Goal: Information Seeking & Learning: Compare options

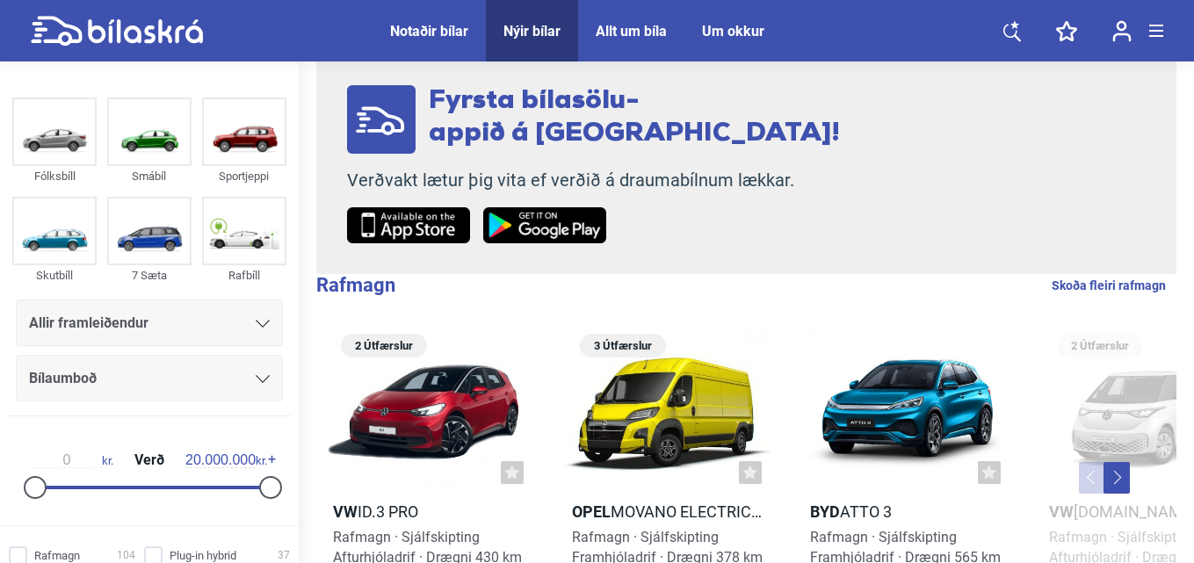
scroll to position [88, 0]
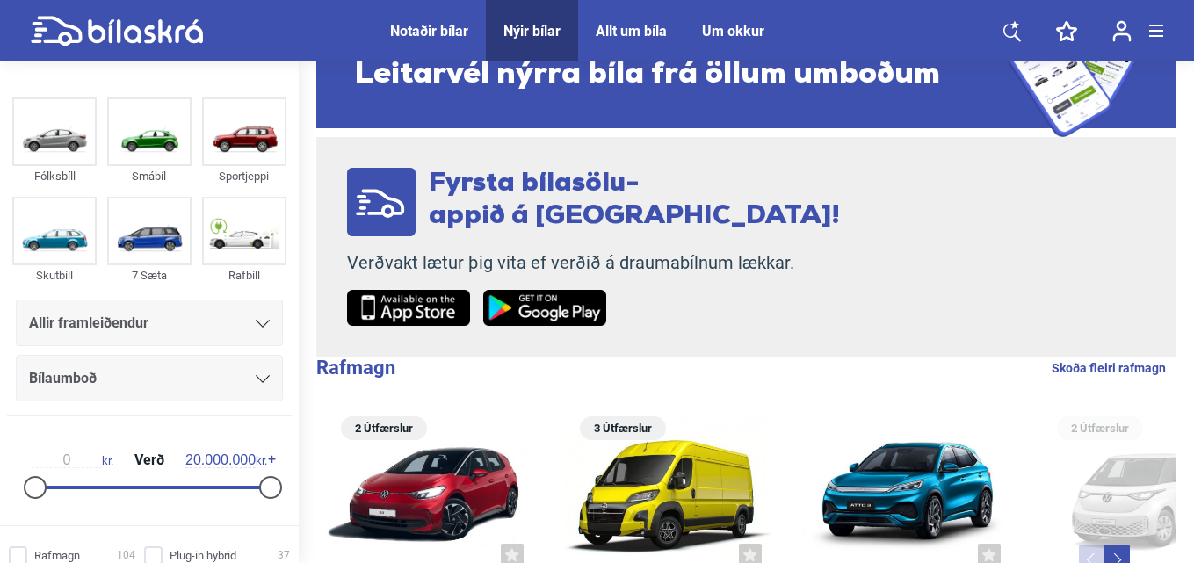
click at [1110, 365] on link "Skoða fleiri rafmagn" at bounding box center [1109, 368] width 114 height 23
checkbox input "true"
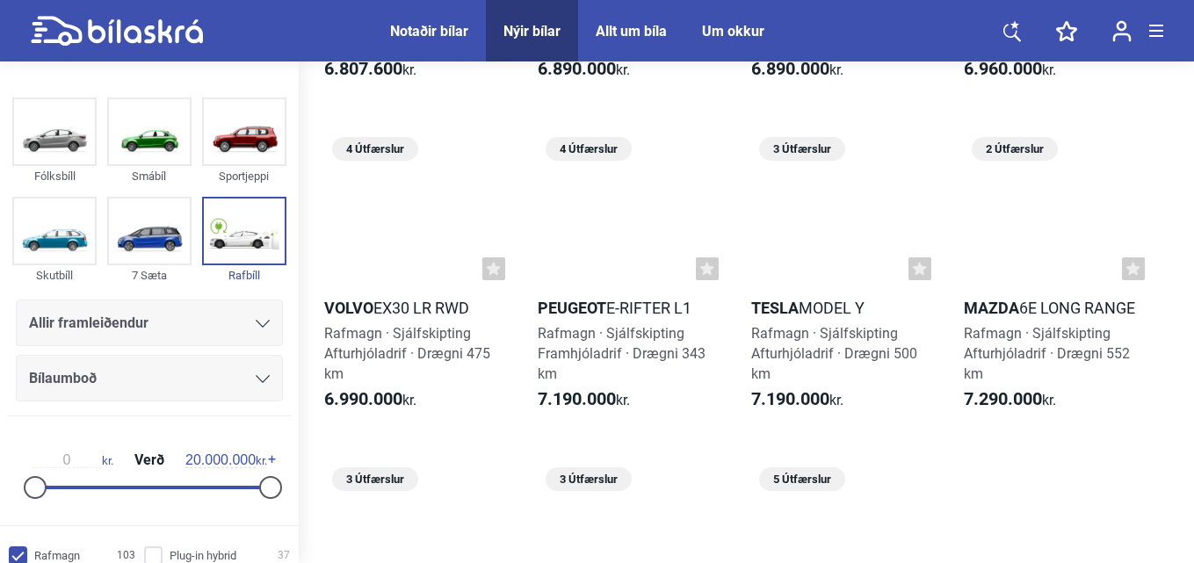
scroll to position [2109, 0]
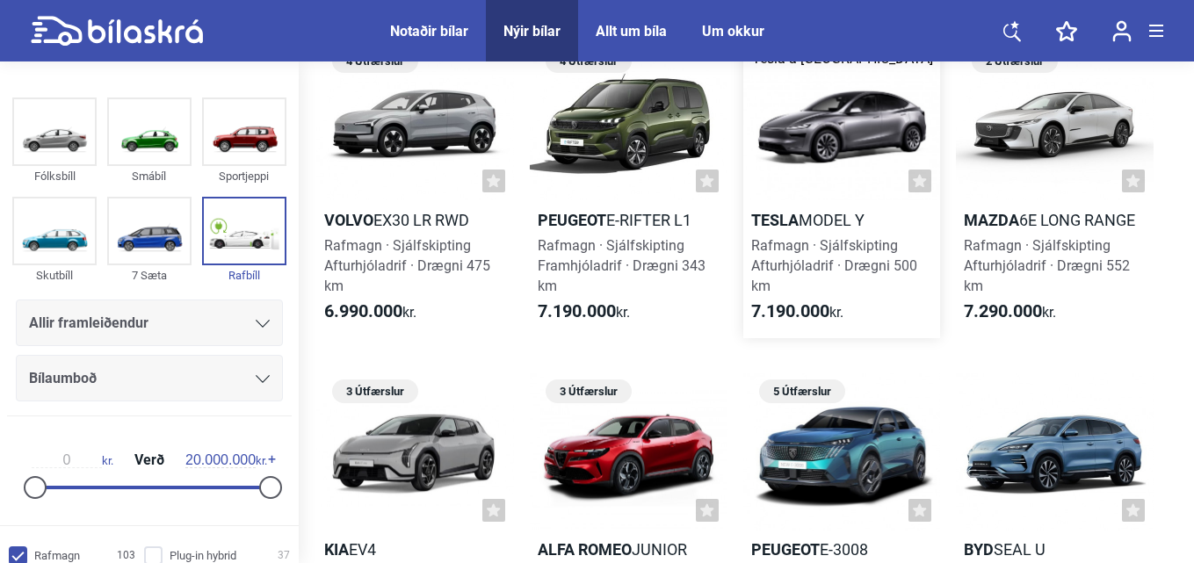
click at [770, 219] on b "Tesla" at bounding box center [774, 220] width 47 height 18
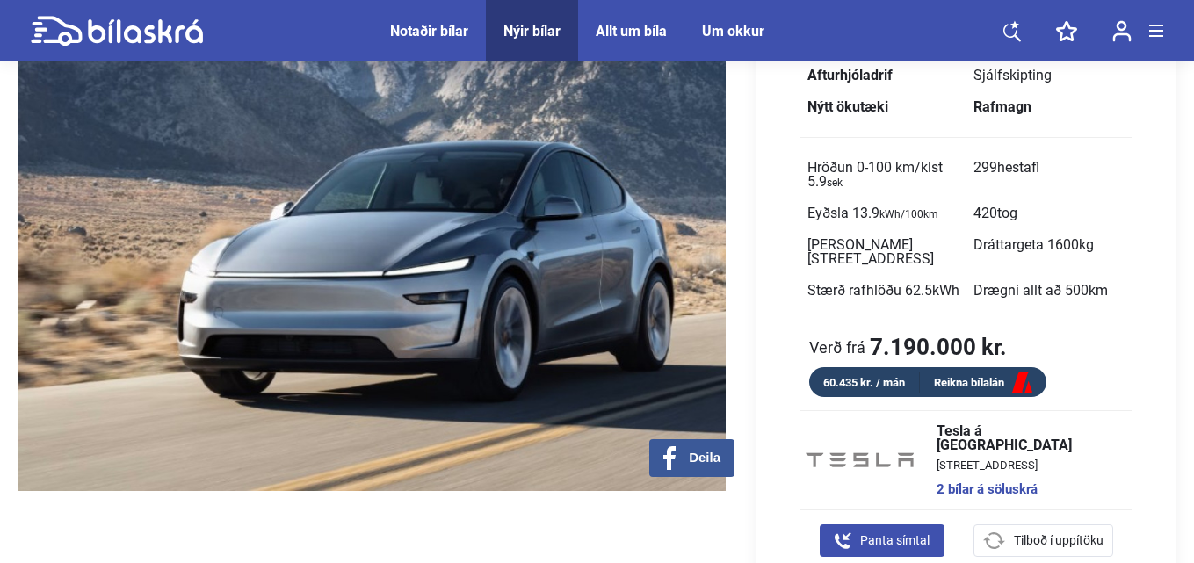
scroll to position [176, 0]
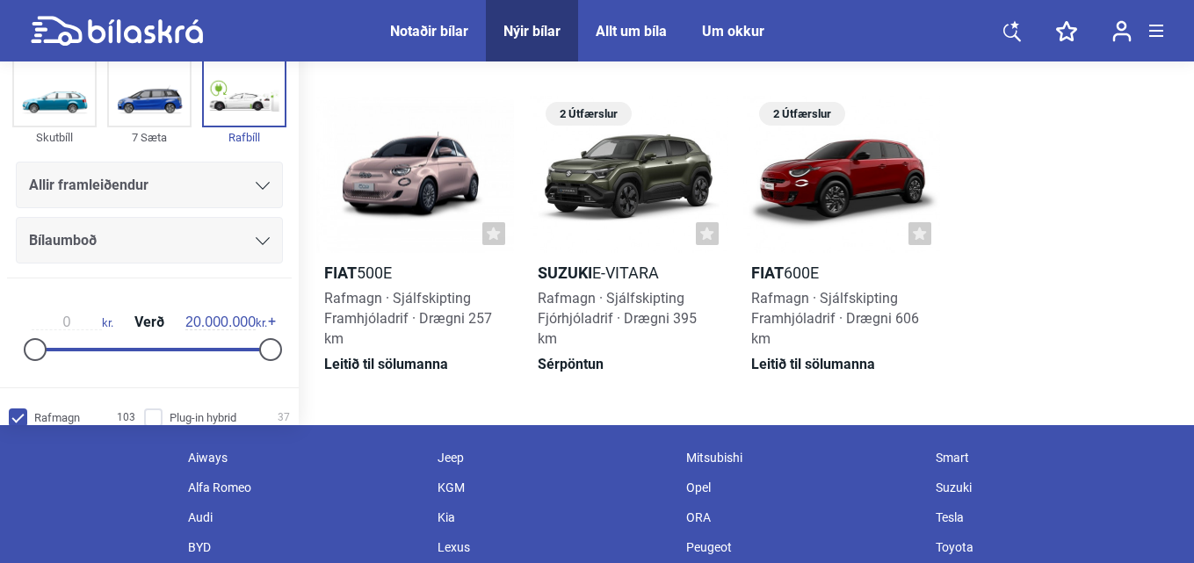
scroll to position [8348, 0]
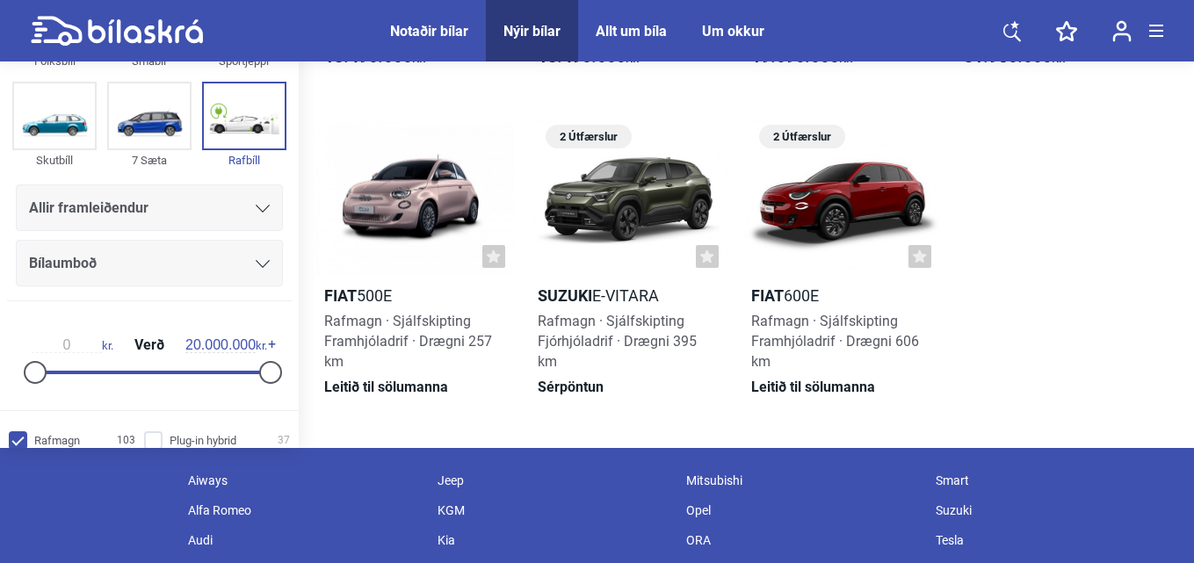
click at [142, 31] on icon at bounding box center [117, 31] width 172 height 31
checkbox input "false"
